Goal: Task Accomplishment & Management: Use online tool/utility

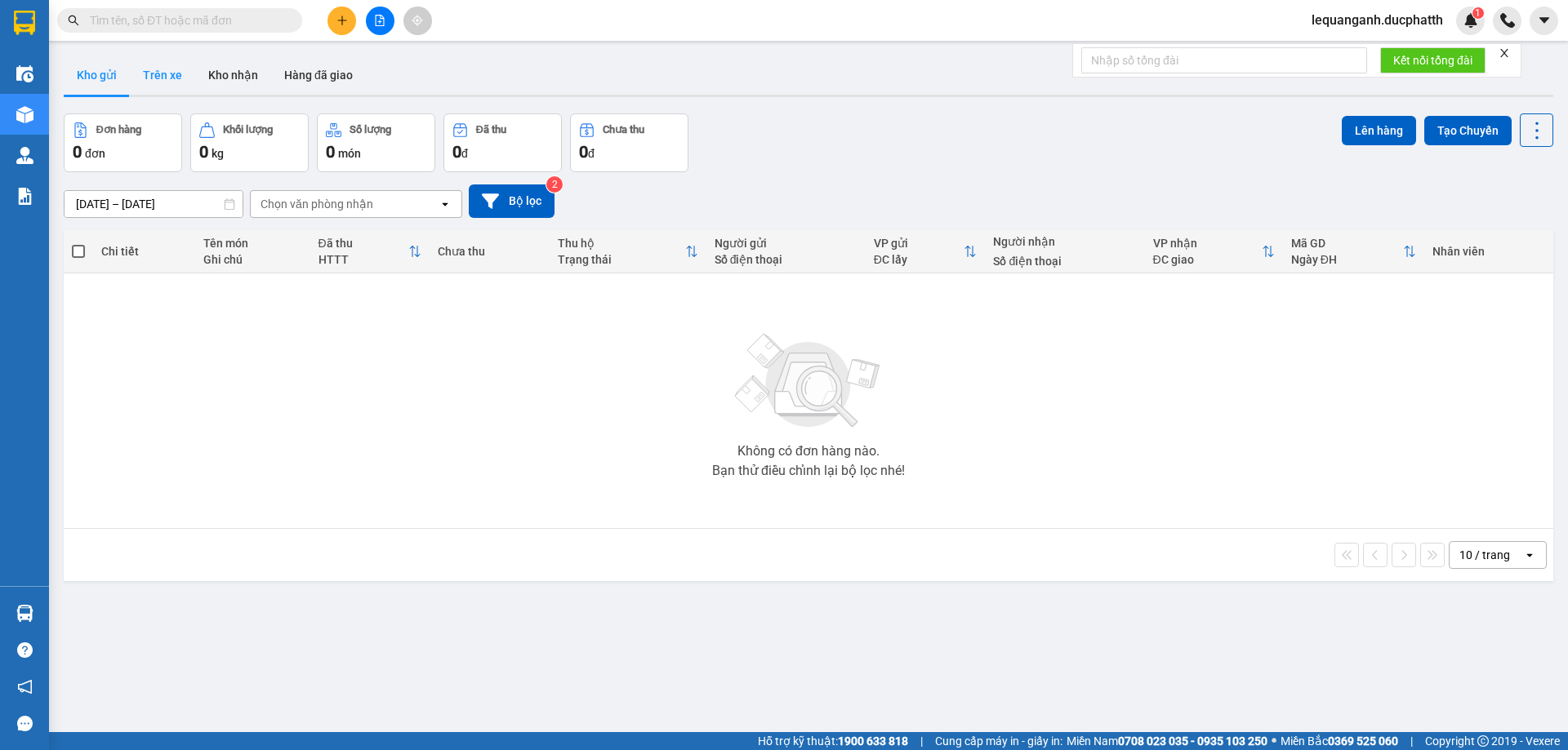
click at [180, 74] on button "Trên xe" at bounding box center [163, 75] width 66 height 39
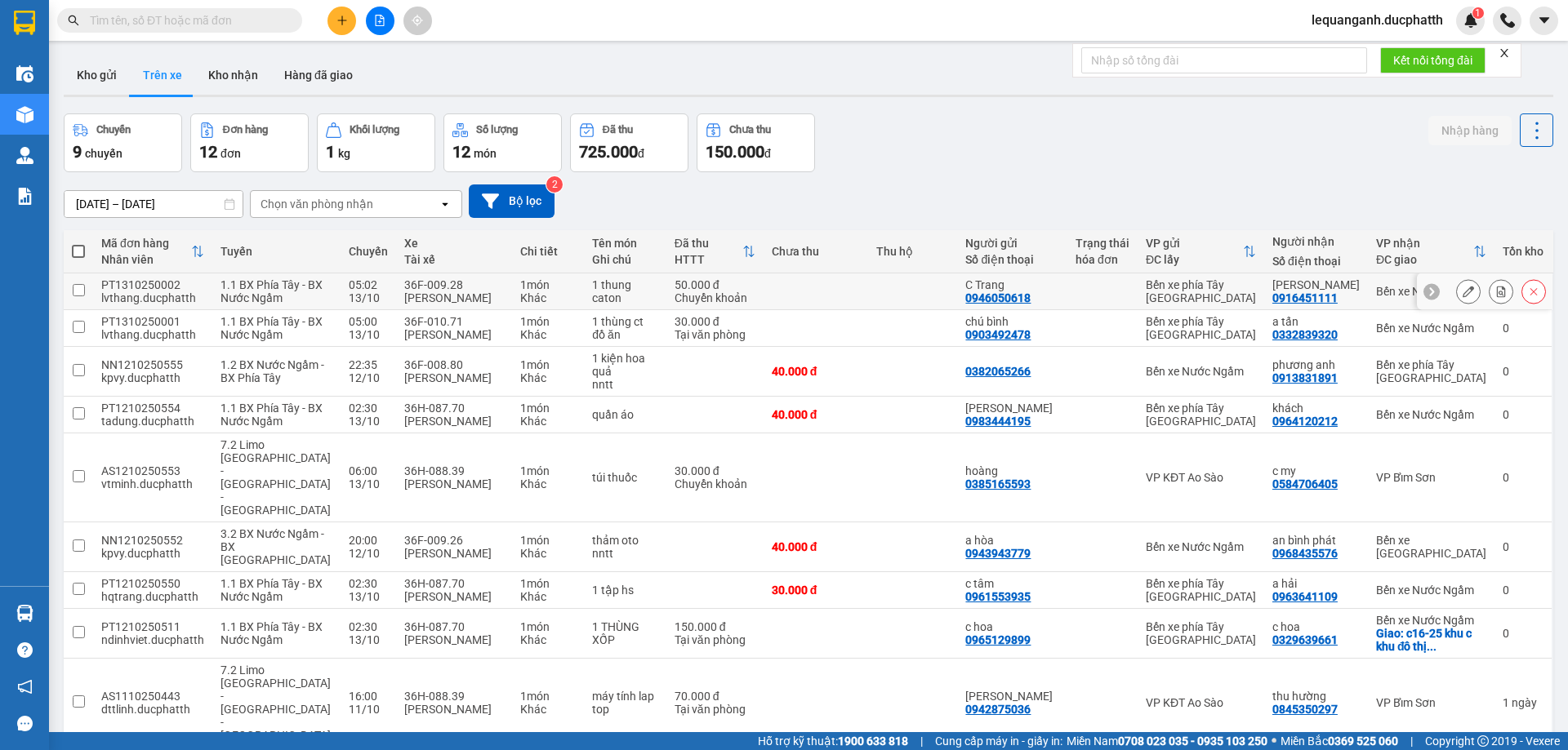
click at [436, 304] on div "Hoàng Văn Giang" at bounding box center [453, 298] width 99 height 13
checkbox input "true"
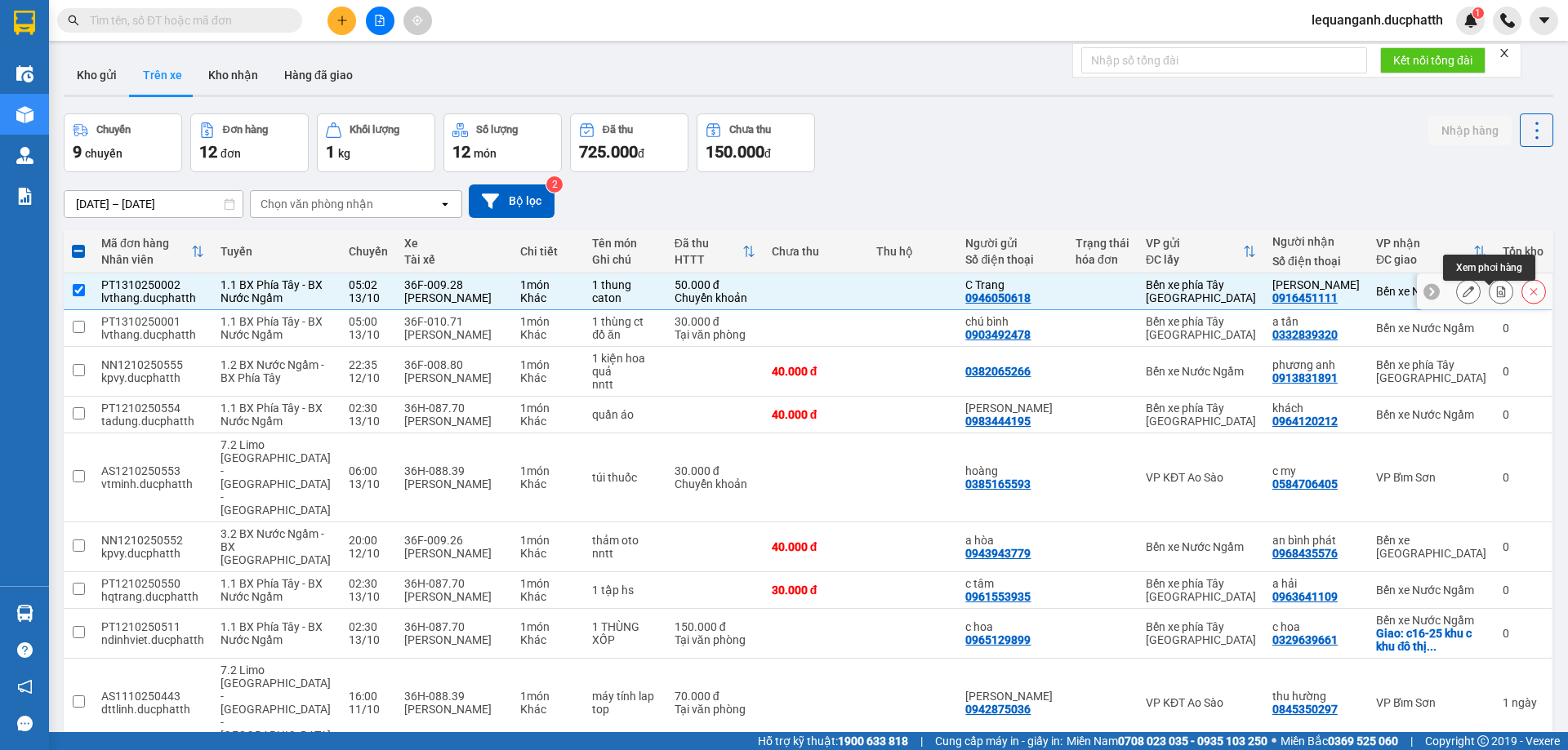
click at [1497, 297] on icon at bounding box center [1501, 291] width 9 height 11
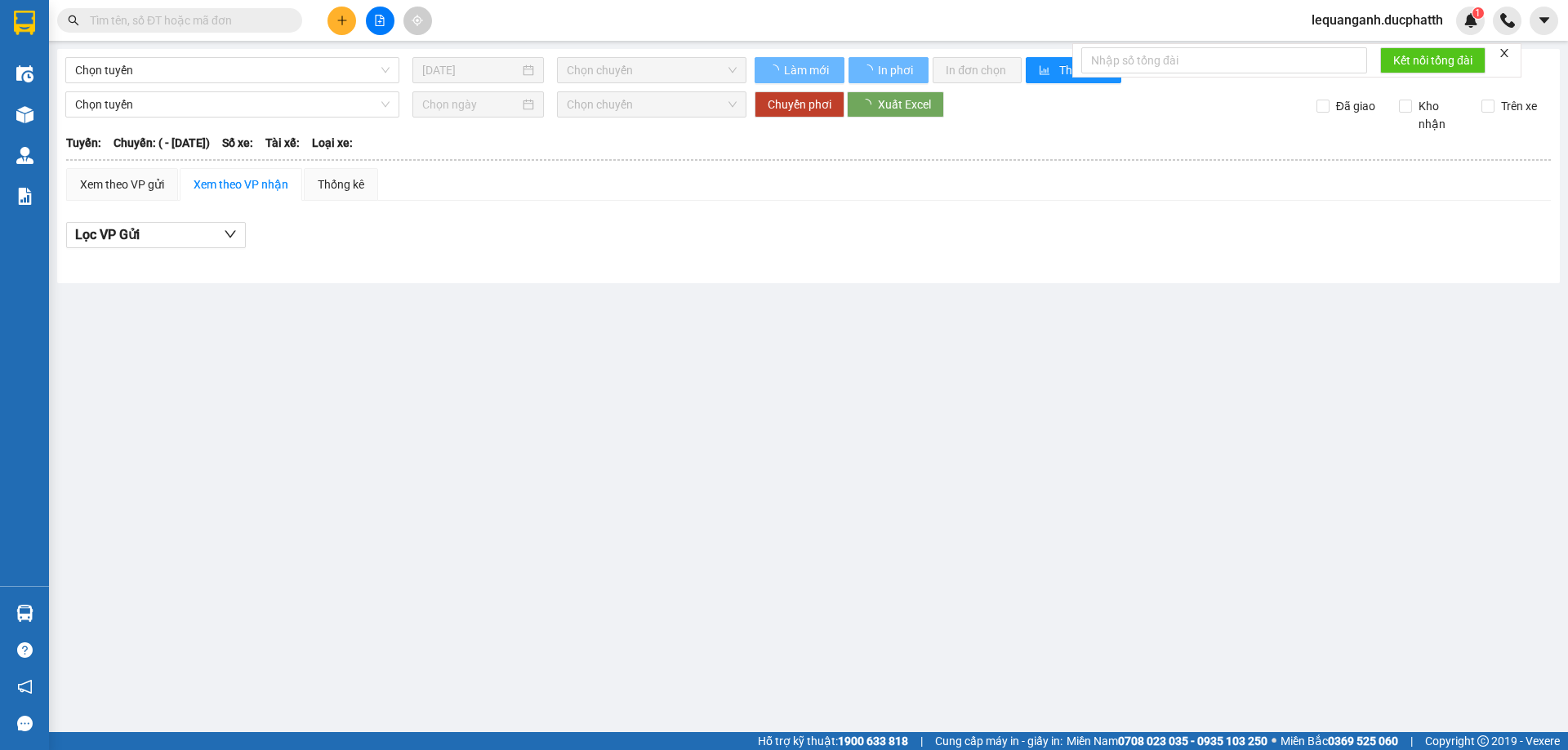
type input "13/10/2025"
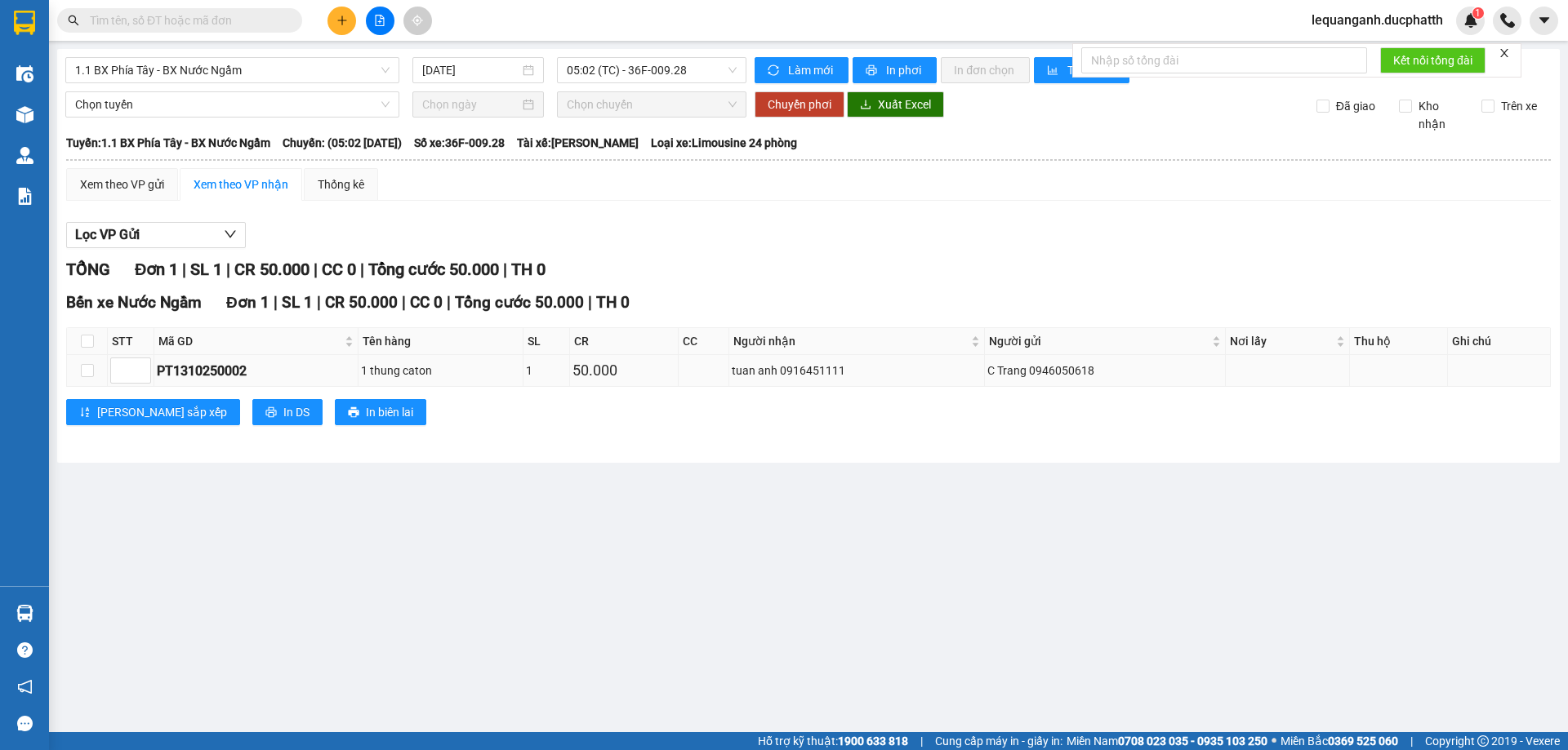
click at [78, 372] on td at bounding box center [88, 371] width 41 height 32
click at [91, 373] on input "checkbox" at bounding box center [87, 371] width 13 height 13
checkbox input "true"
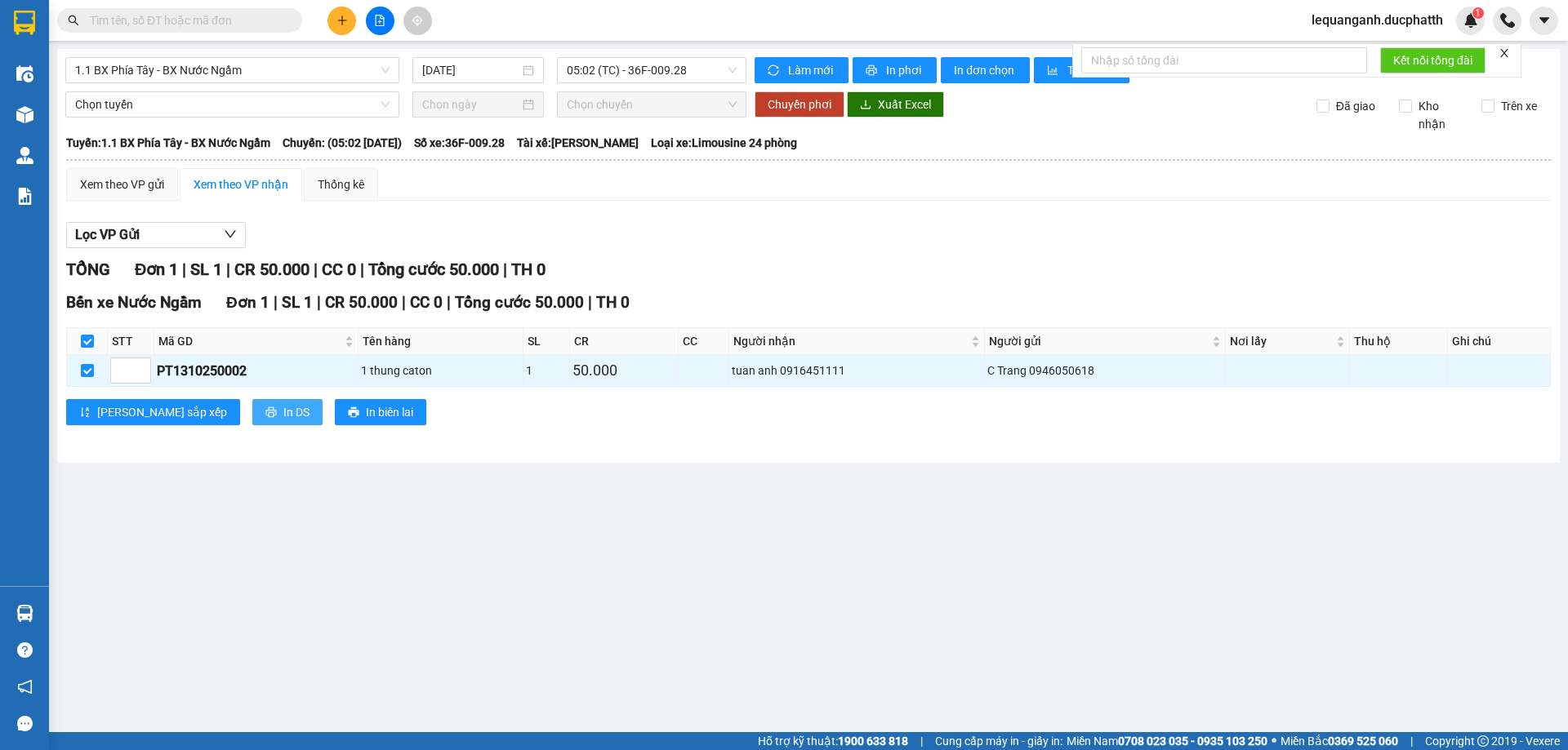
click at [252, 415] on button "In DS" at bounding box center [287, 412] width 71 height 26
